Goal: Information Seeking & Learning: Learn about a topic

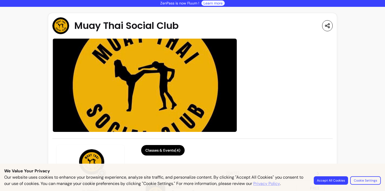
scroll to position [38, 0]
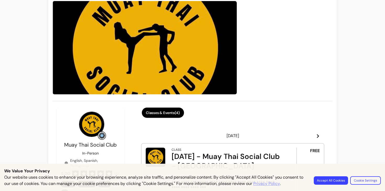
click at [170, 110] on button "Classes & Events ( 4 )" at bounding box center [163, 112] width 42 height 10
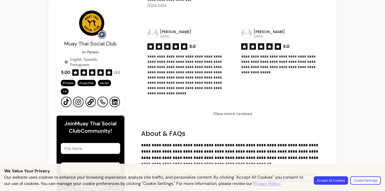
scroll to position [446, 0]
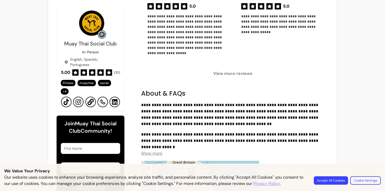
click at [324, 178] on button "Accept All Cookies" at bounding box center [331, 180] width 34 height 8
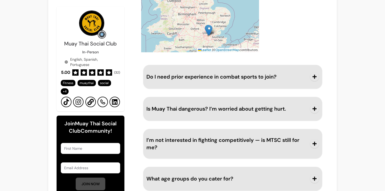
scroll to position [633, 0]
click at [308, 68] on button "Do I need prior experience in combat sports to join?" at bounding box center [233, 75] width 173 height 17
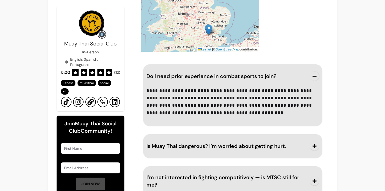
click at [312, 72] on button "Do I need prior experience in combat sports to join?" at bounding box center [233, 75] width 173 height 17
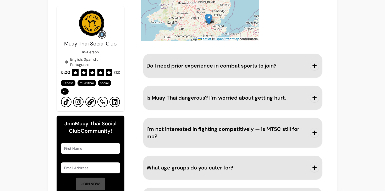
click at [308, 97] on button "Is Muay Thai dangerous? I’m worried about getting hurt." at bounding box center [233, 97] width 173 height 17
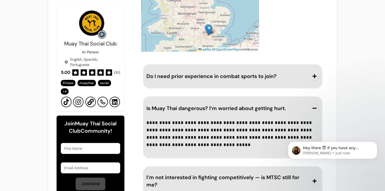
scroll to position [0, 0]
click at [315, 107] on icon "button" at bounding box center [314, 108] width 5 height 5
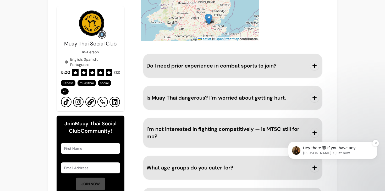
click at [318, 148] on p "Hey there 😇 If you have any question about what you can do with Fluum, I'm here…" at bounding box center [337, 147] width 68 height 5
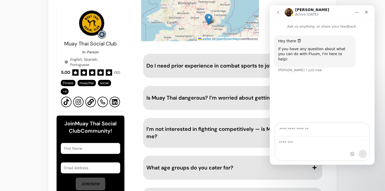
click at [360, 14] on button "Home" at bounding box center [357, 12] width 10 height 10
click at [367, 13] on icon "Close" at bounding box center [367, 12] width 4 height 4
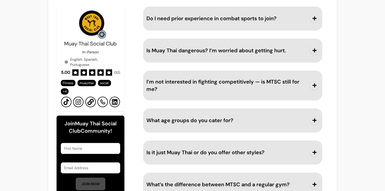
scroll to position [681, 0]
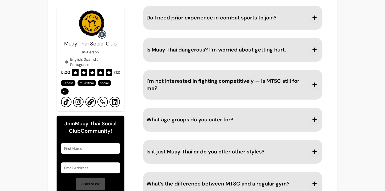
click at [317, 149] on span "button" at bounding box center [314, 151] width 9 height 9
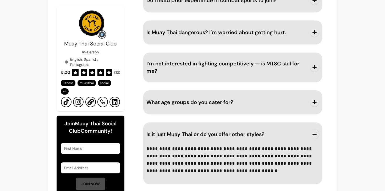
scroll to position [710, 0]
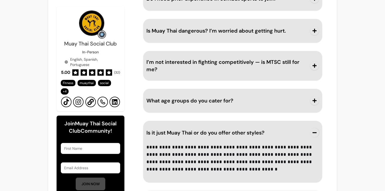
click at [314, 134] on icon "button" at bounding box center [314, 132] width 5 height 5
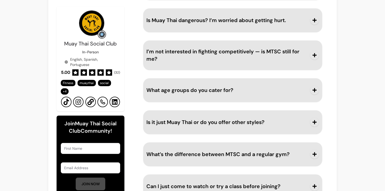
click at [312, 95] on button "What age groups do you cater for?" at bounding box center [233, 89] width 173 height 17
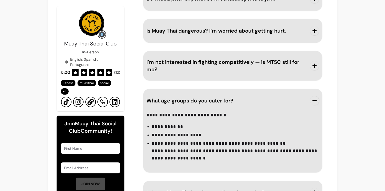
click at [313, 95] on button "What age groups do you cater for?" at bounding box center [233, 100] width 173 height 17
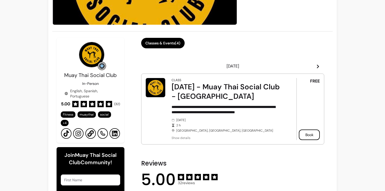
scroll to position [0, 0]
